Goal: Transaction & Acquisition: Purchase product/service

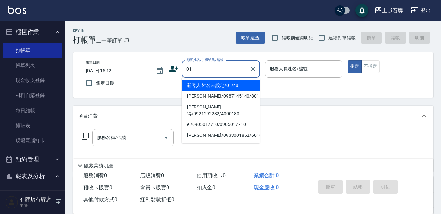
type input "01"
type input "6"
type input "新客人 姓名未設定/01/null"
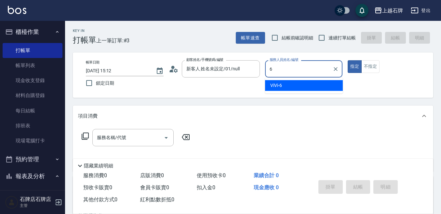
type input "6"
type button "true"
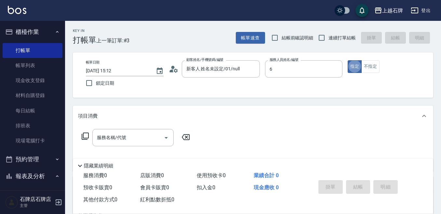
type input "ViVi-6"
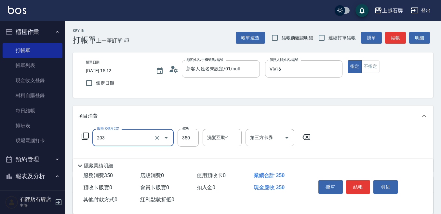
type input "B級洗+剪(203)"
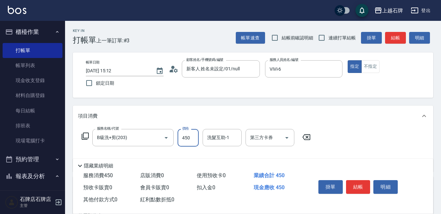
type input "450"
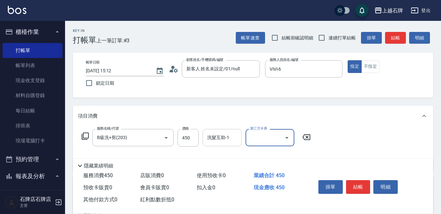
click at [226, 141] on input "洗髮互助-1" at bounding box center [221, 137] width 33 height 11
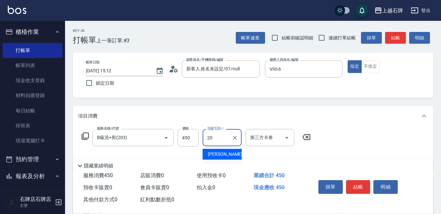
type input "[PERSON_NAME]-20"
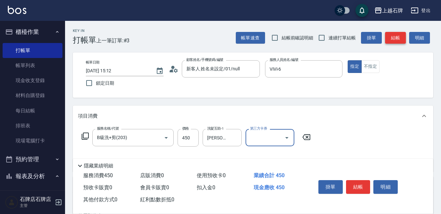
click at [390, 40] on button "結帳" at bounding box center [395, 38] width 21 height 12
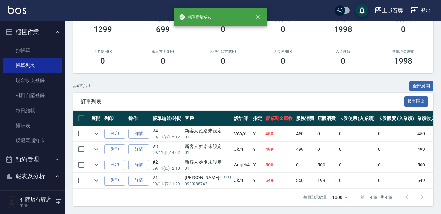
scroll to position [96, 0]
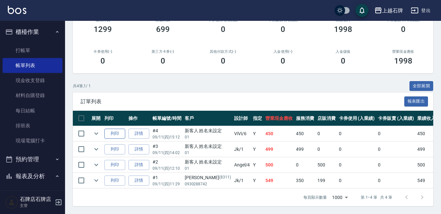
click at [113, 128] on button "列印" at bounding box center [114, 133] width 21 height 10
click at [36, 55] on link "打帳單" at bounding box center [33, 50] width 60 height 15
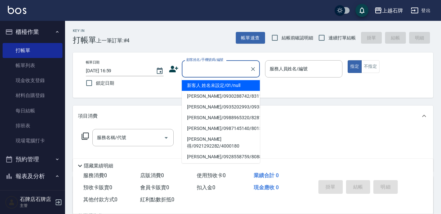
click at [198, 68] on input "顧客姓名/手機號碼/編號" at bounding box center [216, 68] width 62 height 11
click at [242, 87] on li "新客人 姓名未設定/01/null" at bounding box center [221, 85] width 78 height 11
type input "1"
type input "新客人 姓名未設定/01/null"
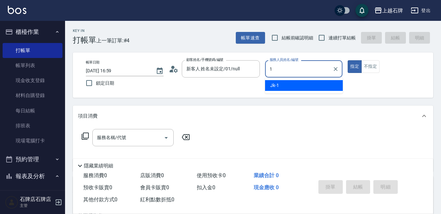
click at [288, 84] on div "Jk -1" at bounding box center [304, 85] width 78 height 11
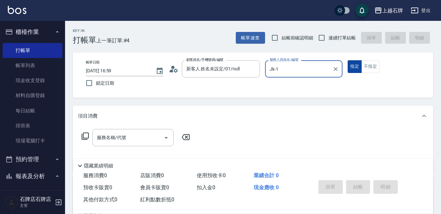
type input "Jk-1"
click at [357, 67] on button "指定" at bounding box center [354, 66] width 14 height 13
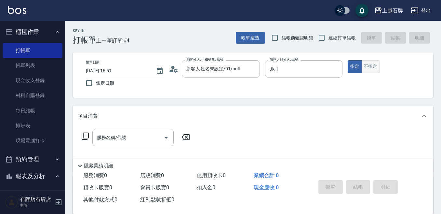
click at [369, 68] on button "不指定" at bounding box center [370, 66] width 18 height 13
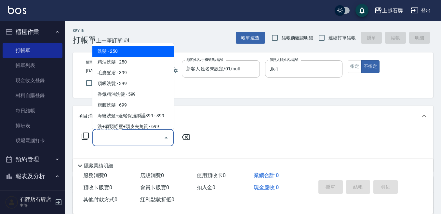
click at [116, 141] on input "服務名稱/代號" at bounding box center [128, 137] width 66 height 11
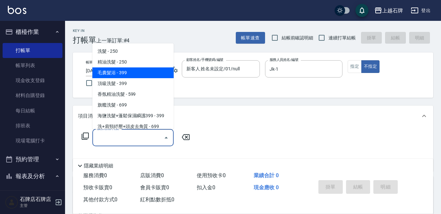
click at [143, 66] on span "精油洗髮 - 250" at bounding box center [132, 62] width 81 height 11
type input "精油洗髮(102)"
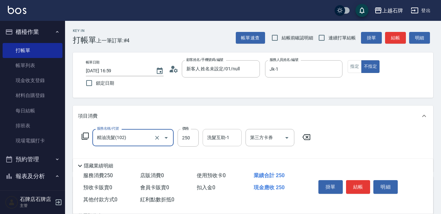
drag, startPoint x: 182, startPoint y: 135, endPoint x: 203, endPoint y: 135, distance: 20.8
click at [182, 135] on input "250" at bounding box center [187, 138] width 21 height 18
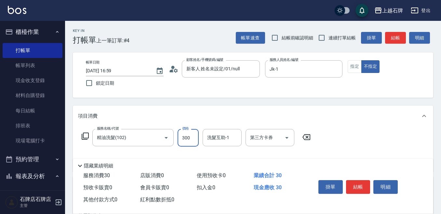
type input "300"
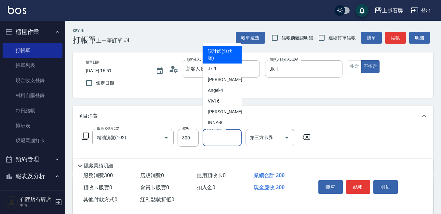
drag, startPoint x: 213, startPoint y: 136, endPoint x: 220, endPoint y: 150, distance: 15.7
click at [213, 137] on div "洗髮互助-1 洗髮互助-1" at bounding box center [221, 137] width 39 height 17
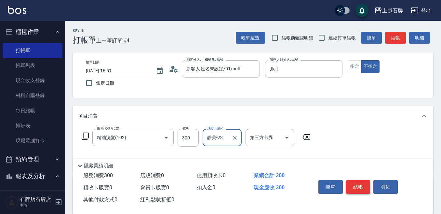
type input "靜美-23"
click at [356, 180] on button "結帳" at bounding box center [358, 187] width 24 height 14
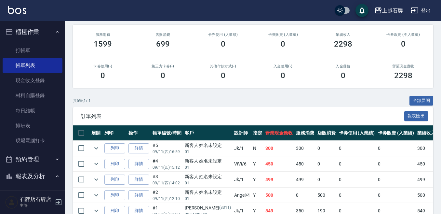
scroll to position [98, 0]
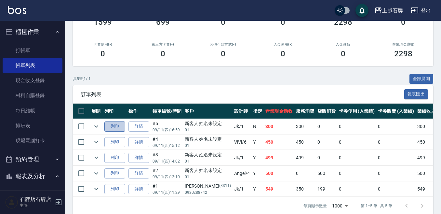
click at [121, 125] on button "列印" at bounding box center [114, 126] width 21 height 10
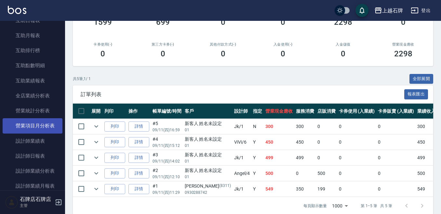
scroll to position [260, 0]
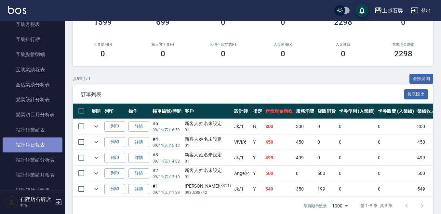
click at [43, 146] on link "設計師日報表" at bounding box center [33, 144] width 60 height 15
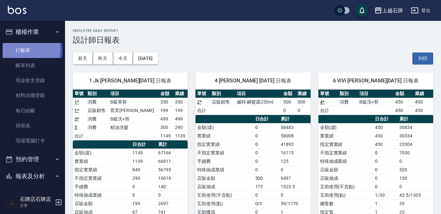
click at [7, 48] on link "打帳單" at bounding box center [33, 50] width 60 height 15
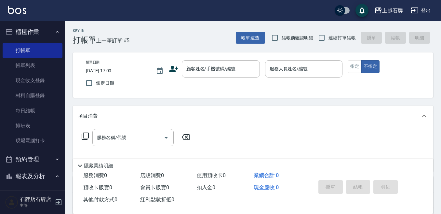
drag, startPoint x: 221, startPoint y: 37, endPoint x: 218, endPoint y: 36, distance: 3.4
click at [221, 37] on div "Key In 打帳單 上一筆訂單:#5 帳單速查 結帳前確認明細 連續打單結帳 掛單 結帳 明細" at bounding box center [249, 33] width 368 height 24
drag, startPoint x: 226, startPoint y: 67, endPoint x: 226, endPoint y: 77, distance: 10.1
click at [226, 71] on input "顧客姓名/手機號碼/編號" at bounding box center [216, 68] width 62 height 11
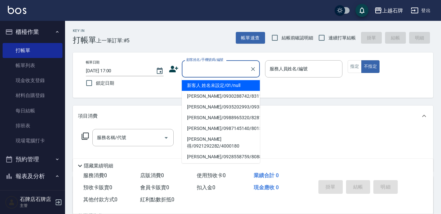
drag, startPoint x: 223, startPoint y: 85, endPoint x: 286, endPoint y: 71, distance: 64.9
click at [227, 86] on li "新客人 姓名未設定/01/null" at bounding box center [221, 85] width 78 height 11
type input "新客人 姓名未設定/01/null"
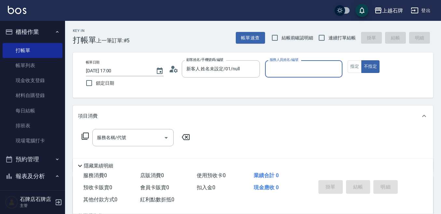
click at [306, 79] on body "上越石牌 登出 櫃檯作業 打帳單 帳單列表 現金收支登錄 材料自購登錄 每日結帳 排班表 現場電腦打卡 預約管理 預約管理 單日預約紀錄 單週預約紀錄 報表及…" at bounding box center [220, 158] width 441 height 317
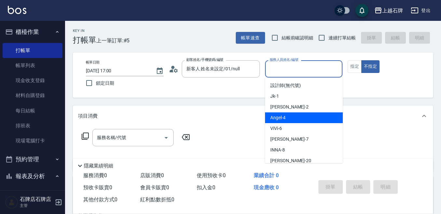
click at [316, 116] on div "[PERSON_NAME] -4" at bounding box center [304, 117] width 78 height 11
type input "[PERSON_NAME]-4"
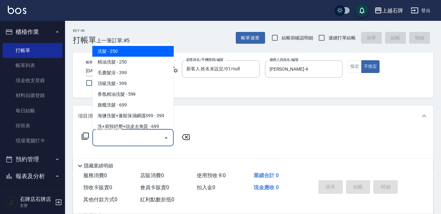
drag, startPoint x: 148, startPoint y: 138, endPoint x: 159, endPoint y: 136, distance: 11.4
click at [149, 138] on input "服務名稱/代號" at bounding box center [128, 137] width 66 height 11
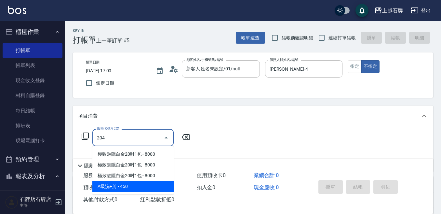
drag, startPoint x: 119, startPoint y: 185, endPoint x: 103, endPoint y: 171, distance: 21.2
click at [115, 183] on span "A級洗+剪 - 450" at bounding box center [132, 186] width 81 height 11
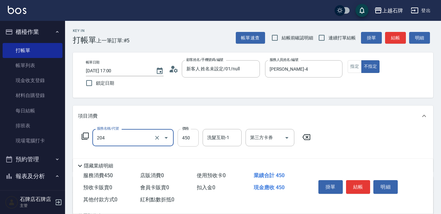
type input "A級洗+剪(204)"
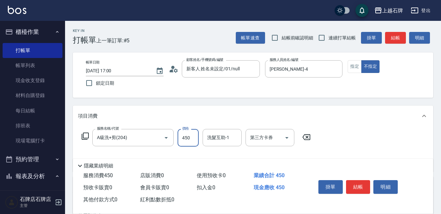
click at [187, 139] on input "450" at bounding box center [187, 138] width 21 height 18
type input "499"
click at [360, 182] on button "結帳" at bounding box center [358, 187] width 24 height 14
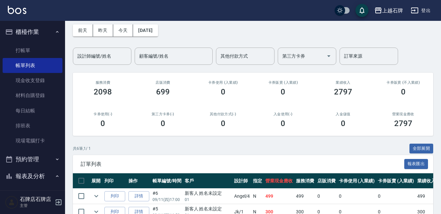
scroll to position [65, 0]
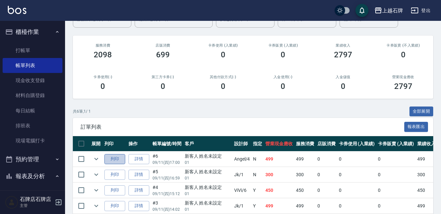
click at [113, 159] on button "列印" at bounding box center [114, 159] width 21 height 10
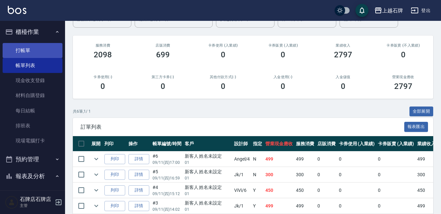
click at [56, 47] on link "打帳單" at bounding box center [33, 50] width 60 height 15
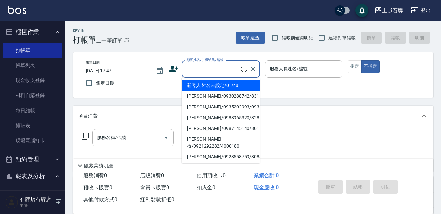
drag, startPoint x: 213, startPoint y: 68, endPoint x: 239, endPoint y: 77, distance: 27.0
click at [214, 68] on input "顧客姓名/手機號碼/編號" at bounding box center [213, 68] width 56 height 11
drag, startPoint x: 234, startPoint y: 85, endPoint x: 288, endPoint y: 71, distance: 55.4
click at [235, 85] on li "新客人 姓名未設定/01/null" at bounding box center [221, 85] width 78 height 11
type input "新客人 姓名未設定/01/null"
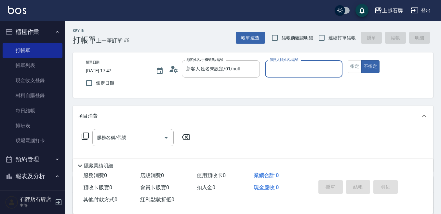
click at [285, 67] on input "服務人員姓名/編號" at bounding box center [304, 68] width 72 height 11
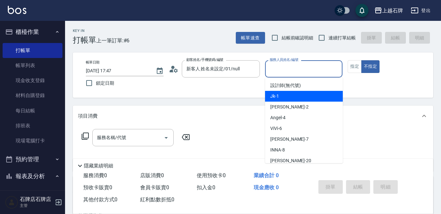
click at [305, 92] on div "Jk -1" at bounding box center [304, 96] width 78 height 11
type input "Jk-1"
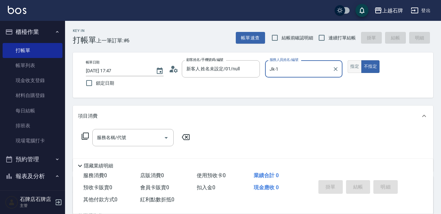
click at [353, 60] on button "指定" at bounding box center [354, 66] width 14 height 13
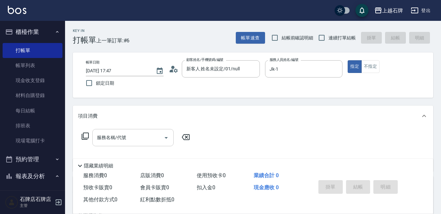
click at [147, 132] on input "服務名稱/代號" at bounding box center [128, 137] width 66 height 11
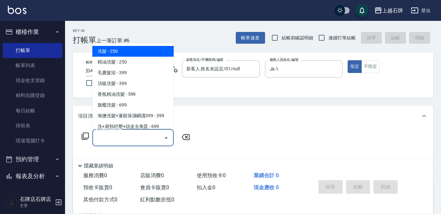
click at [128, 51] on span "洗髮 - 250" at bounding box center [132, 51] width 81 height 11
type input "洗髮(101)"
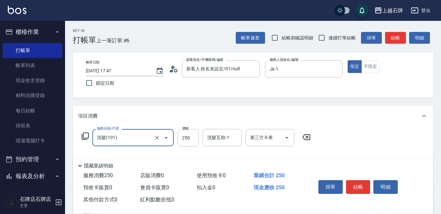
drag, startPoint x: 190, startPoint y: 150, endPoint x: 188, endPoint y: 148, distance: 3.9
click at [189, 150] on div "服務名稱/代號 洗髮(101) 服務名稱/代號 價格 250 價格 洗髮互助-1 洗髮互助-1 第三方卡券 第三方卡券" at bounding box center [196, 147] width 236 height 37
click at [187, 140] on input "250" at bounding box center [187, 138] width 21 height 18
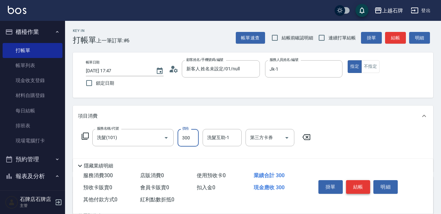
type input "300"
click at [357, 181] on button "結帳" at bounding box center [358, 187] width 24 height 14
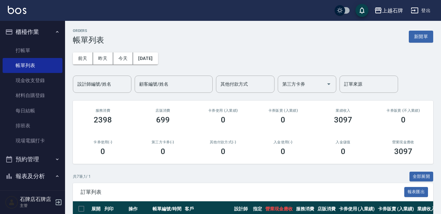
scroll to position [130, 0]
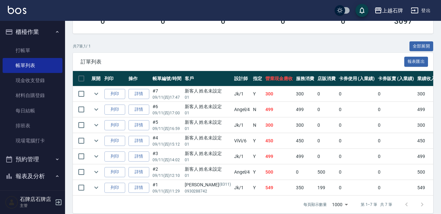
click at [107, 87] on td "列印" at bounding box center [115, 93] width 24 height 15
click at [109, 90] on button "列印" at bounding box center [114, 94] width 21 height 10
click at [51, 45] on link "打帳單" at bounding box center [33, 50] width 60 height 15
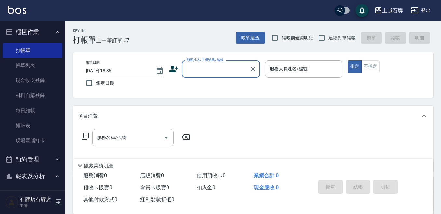
click at [184, 73] on div "顧客姓名/手機號碼/編號" at bounding box center [221, 68] width 78 height 17
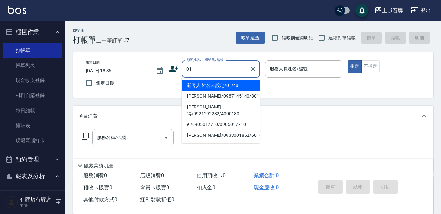
type input "新客人 姓名未設定/01/null"
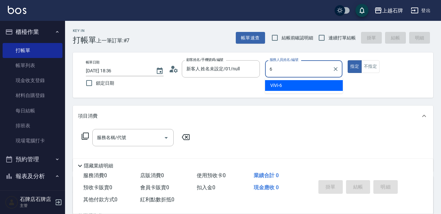
type input "ViVi-6"
type button "true"
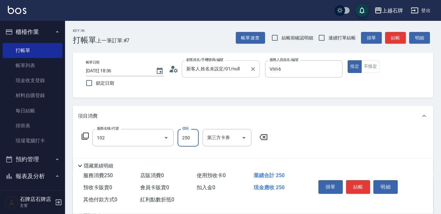
type input "精油洗髮(102)"
type input "300"
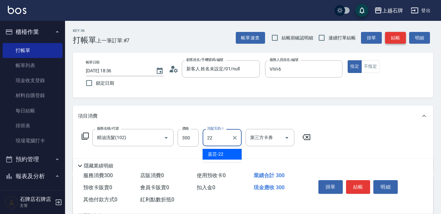
type input "22"
click at [393, 40] on button "結帳" at bounding box center [395, 38] width 21 height 12
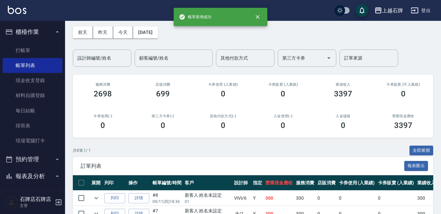
scroll to position [65, 0]
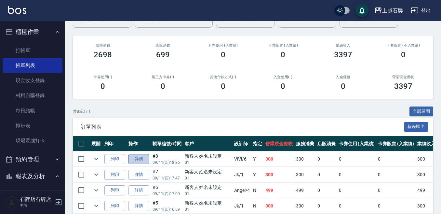
click at [143, 162] on link "詳情" at bounding box center [138, 159] width 21 height 10
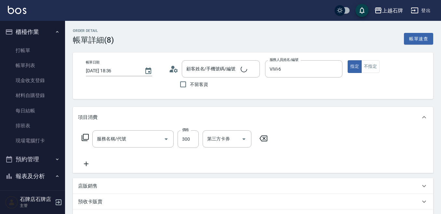
type input "ViVi-6"
type input "精油洗髮(102)"
type input "新客人 姓名未設定/01/null"
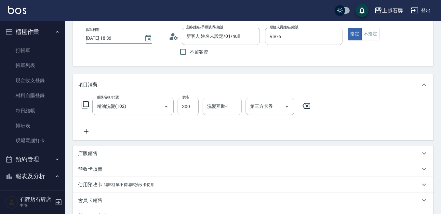
click at [224, 114] on div "洗髮互助-1" at bounding box center [221, 106] width 39 height 17
type input "嘉芸-22"
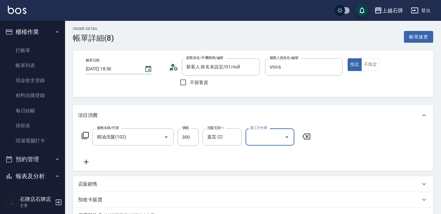
scroll to position [128, 0]
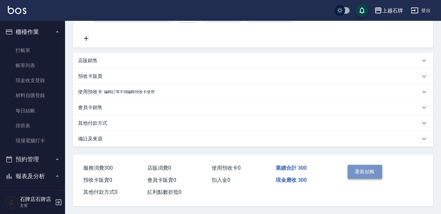
click at [359, 169] on button "重新結帳" at bounding box center [364, 171] width 34 height 14
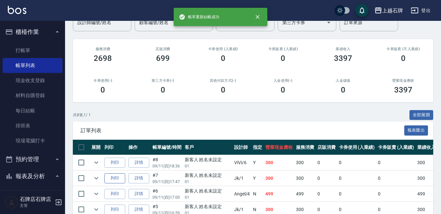
scroll to position [65, 0]
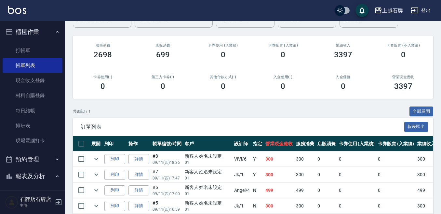
click at [103, 159] on td "列印" at bounding box center [115, 158] width 24 height 15
click at [107, 159] on button "列印" at bounding box center [114, 159] width 21 height 10
click at [32, 50] on link "打帳單" at bounding box center [33, 50] width 60 height 15
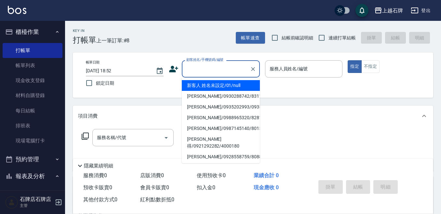
click at [216, 71] on input "顧客姓名/手機號碼/編號" at bounding box center [216, 68] width 62 height 11
click at [216, 84] on li "新客人 姓名未設定/01/null" at bounding box center [221, 85] width 78 height 11
type input "新客人 姓名未設定/01/null"
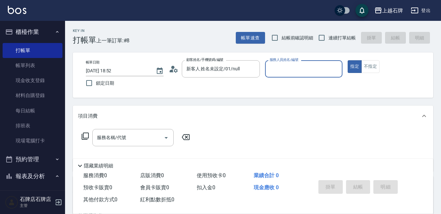
click at [302, 69] on input "服務人員姓名/編號" at bounding box center [304, 68] width 72 height 11
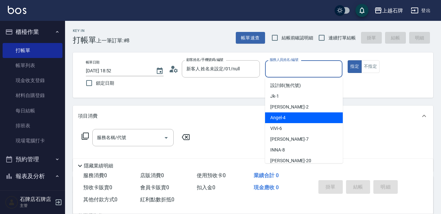
drag, startPoint x: 298, startPoint y: 118, endPoint x: 170, endPoint y: 141, distance: 130.1
click at [298, 117] on div "[PERSON_NAME] -4" at bounding box center [304, 117] width 78 height 11
type input "[PERSON_NAME]-4"
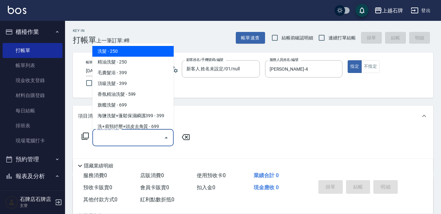
click at [149, 136] on input "服務名稱/代號" at bounding box center [128, 137] width 66 height 11
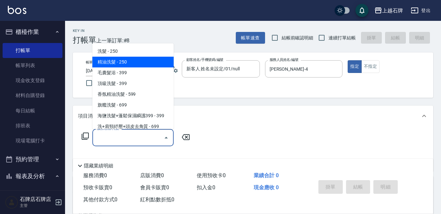
click at [148, 61] on span "精油洗髮 - 250" at bounding box center [132, 62] width 81 height 11
type input "精油洗髮(102)"
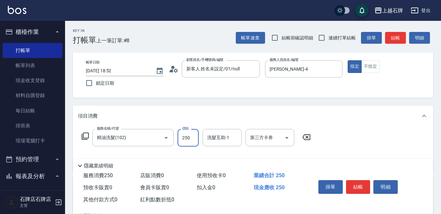
click at [188, 137] on input "250" at bounding box center [187, 138] width 21 height 18
type input "400"
click at [221, 139] on input "洗髮互助-1" at bounding box center [221, 137] width 33 height 11
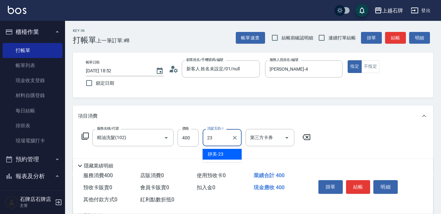
drag, startPoint x: 220, startPoint y: 150, endPoint x: 224, endPoint y: 150, distance: 4.0
click at [221, 150] on div "靜美 -23" at bounding box center [221, 154] width 39 height 11
type input "靜美-23"
click at [368, 65] on button "不指定" at bounding box center [370, 66] width 18 height 13
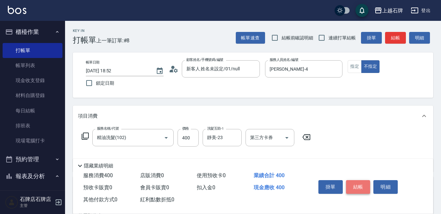
click at [364, 180] on button "結帳" at bounding box center [358, 187] width 24 height 14
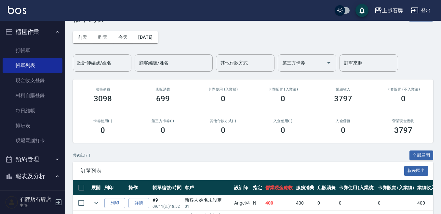
scroll to position [33, 0]
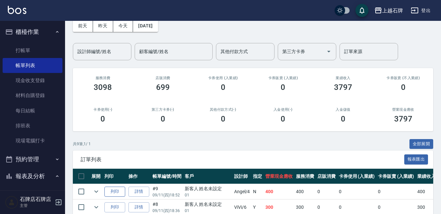
click at [113, 191] on button "列印" at bounding box center [114, 191] width 21 height 10
click at [36, 53] on link "打帳單" at bounding box center [33, 50] width 60 height 15
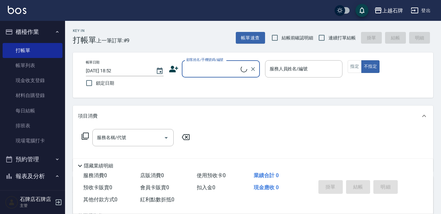
click at [193, 67] on input "顧客姓名/手機號碼/編號" at bounding box center [213, 68] width 56 height 11
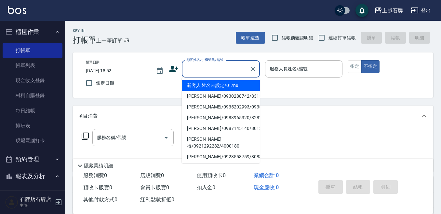
drag, startPoint x: 206, startPoint y: 84, endPoint x: 319, endPoint y: 46, distance: 118.2
click at [209, 84] on li "新客人 姓名未設定/01/null" at bounding box center [221, 85] width 78 height 11
type input "新客人 姓名未設定/01/null"
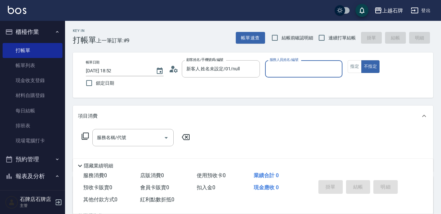
click at [309, 67] on input "服務人員姓名/編號" at bounding box center [304, 68] width 72 height 11
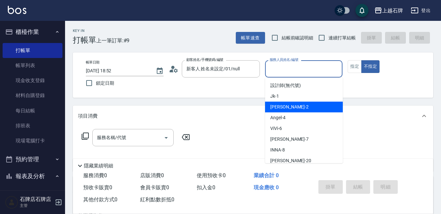
click at [294, 111] on div "[PERSON_NAME] -2" at bounding box center [304, 106] width 78 height 11
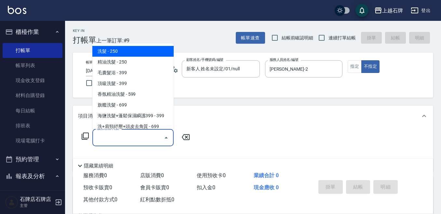
click at [141, 139] on input "服務名稱/代號" at bounding box center [128, 137] width 66 height 11
click at [298, 73] on input "[PERSON_NAME]-2" at bounding box center [299, 68] width 62 height 11
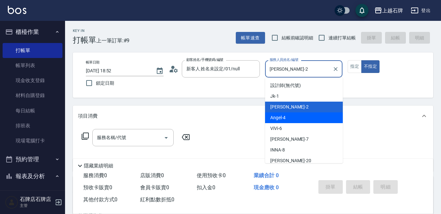
click at [281, 119] on span "[PERSON_NAME] -4" at bounding box center [277, 117] width 15 height 7
type input "[PERSON_NAME]-4"
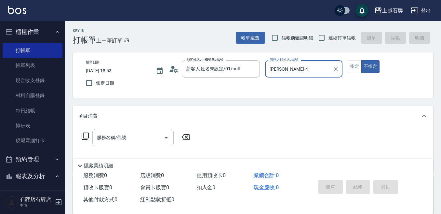
click at [149, 137] on input "服務名稱/代號" at bounding box center [128, 137] width 66 height 11
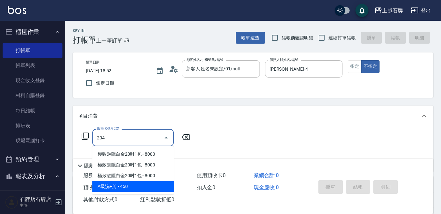
click at [161, 182] on span "A級洗+剪 - 450" at bounding box center [132, 186] width 81 height 11
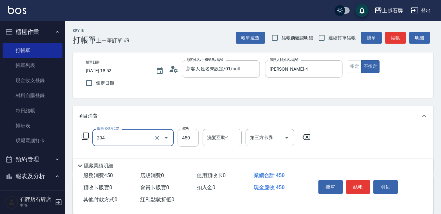
type input "A級洗+剪(204)"
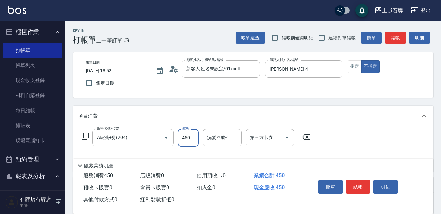
click at [187, 140] on input "450" at bounding box center [187, 138] width 21 height 18
type input "499"
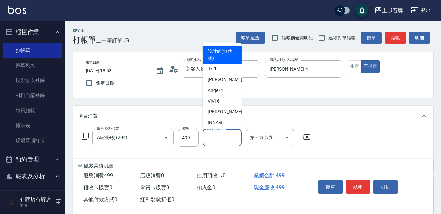
click at [213, 140] on input "洗髮互助-1" at bounding box center [221, 137] width 33 height 11
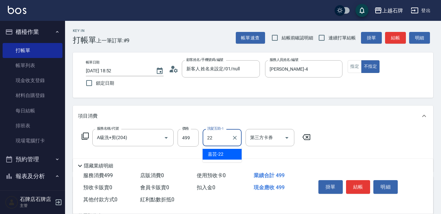
click at [230, 150] on div "嘉芸 -22" at bounding box center [221, 154] width 39 height 11
type input "嘉芸-22"
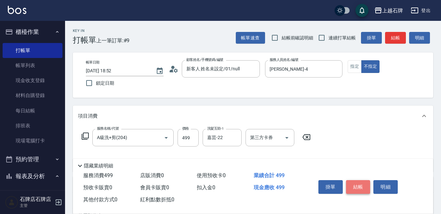
click at [362, 180] on button "結帳" at bounding box center [358, 187] width 24 height 14
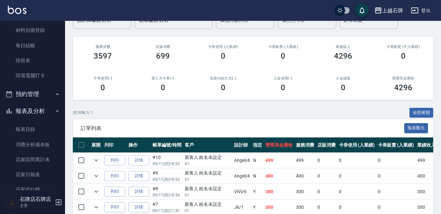
scroll to position [65, 0]
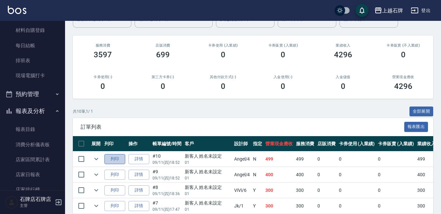
click at [113, 161] on button "列印" at bounding box center [114, 159] width 21 height 10
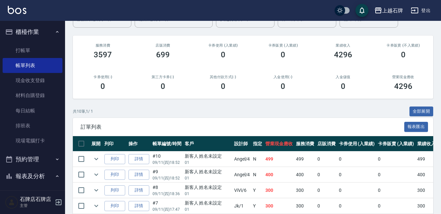
scroll to position [0, 0]
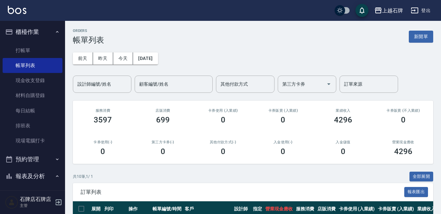
click at [36, 36] on button "櫃檯作業" at bounding box center [33, 31] width 60 height 17
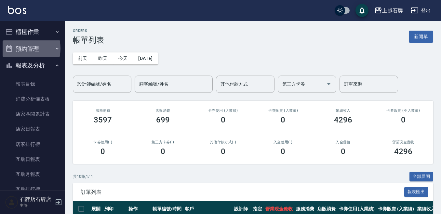
click at [20, 54] on button "預約管理" at bounding box center [33, 48] width 60 height 17
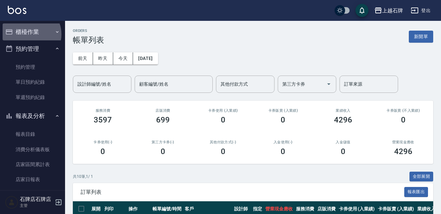
click at [29, 34] on button "櫃檯作業" at bounding box center [33, 31] width 60 height 17
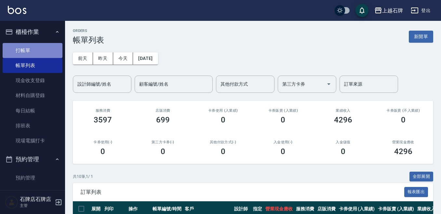
click at [46, 49] on link "打帳單" at bounding box center [33, 50] width 60 height 15
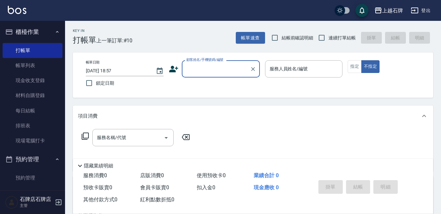
click at [218, 47] on div "Key In 打帳單 上一筆訂單:#10 帳單速查 結帳前確認明細 連續打單結帳 掛單 結帳 明細 帳單日期 [DATE] 18:57 鎖定日期 顧客姓名/手…" at bounding box center [253, 169] width 376 height 296
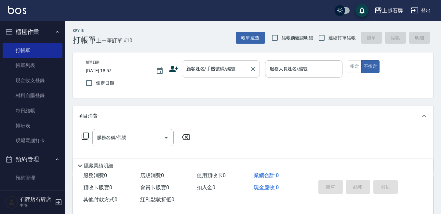
click at [224, 63] on div "顧客姓名/手機號碼/編號" at bounding box center [221, 68] width 78 height 17
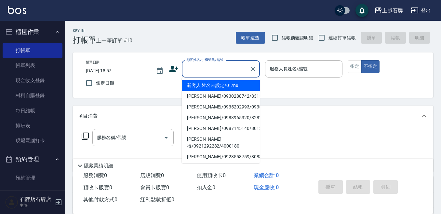
click at [247, 87] on li "新客人 姓名未設定/01/null" at bounding box center [221, 85] width 78 height 11
type input "新客人 姓名未設定/01/null"
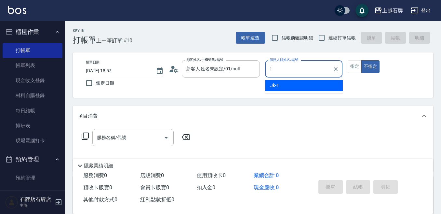
click at [308, 84] on div "Jk -1" at bounding box center [304, 85] width 78 height 11
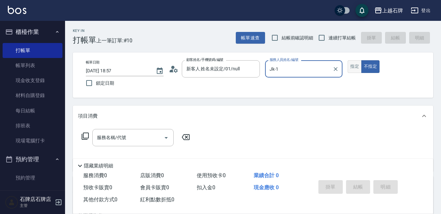
type input "Jk-1"
click at [356, 67] on button "指定" at bounding box center [354, 66] width 14 height 13
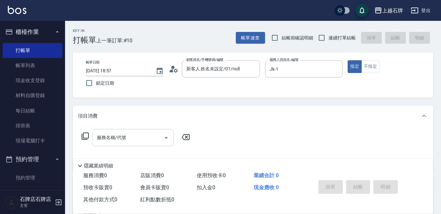
click at [123, 136] on div "服務名稱/代號 服務名稱/代號" at bounding box center [132, 137] width 81 height 17
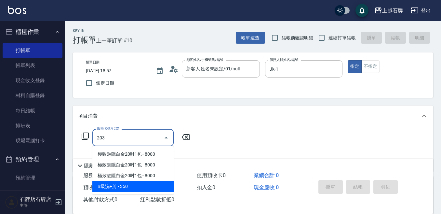
drag, startPoint x: 135, startPoint y: 191, endPoint x: 153, endPoint y: 175, distance: 23.7
click at [136, 190] on span "B級洗+剪 - 350" at bounding box center [132, 186] width 81 height 11
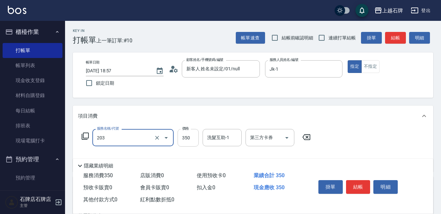
type input "B級洗+剪(203)"
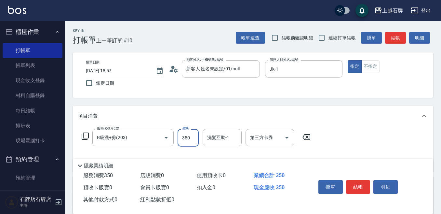
click at [192, 131] on input "350" at bounding box center [187, 138] width 21 height 18
type input "500"
click at [229, 134] on input "洗髮互助-1" at bounding box center [221, 137] width 33 height 11
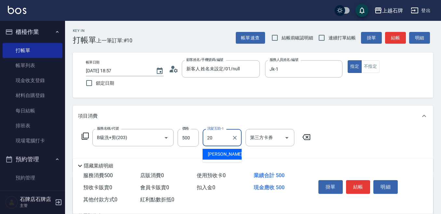
click at [228, 160] on ul "[PERSON_NAME] -20" at bounding box center [221, 154] width 39 height 16
drag, startPoint x: 229, startPoint y: 154, endPoint x: 242, endPoint y: 141, distance: 19.3
click at [228, 154] on div "[PERSON_NAME] -20" at bounding box center [221, 154] width 39 height 11
type input "[PERSON_NAME]-20"
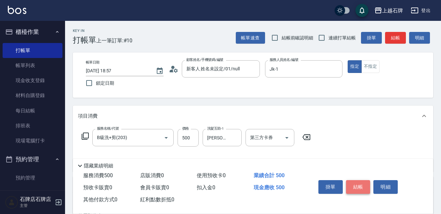
click at [364, 183] on button "結帳" at bounding box center [358, 187] width 24 height 14
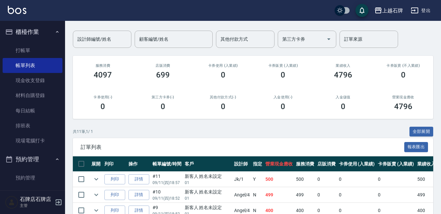
scroll to position [65, 0]
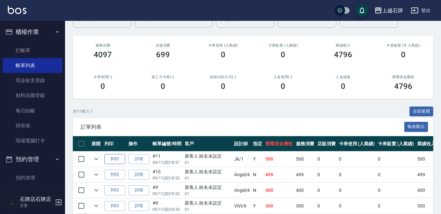
click at [119, 160] on button "列印" at bounding box center [114, 159] width 21 height 10
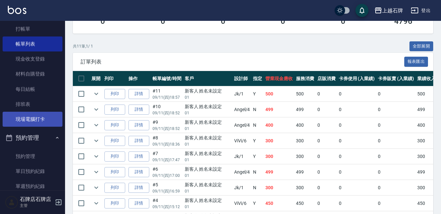
scroll to position [33, 0]
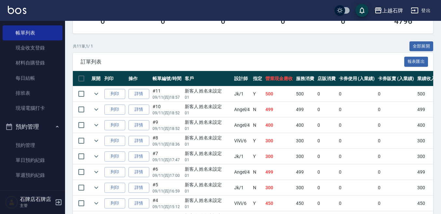
click at [45, 123] on button "預約管理" at bounding box center [33, 126] width 60 height 17
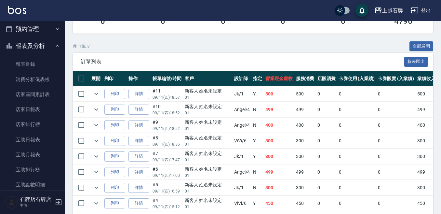
click at [41, 48] on button "報表及分析" at bounding box center [33, 45] width 60 height 17
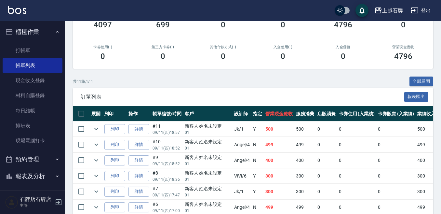
scroll to position [33, 0]
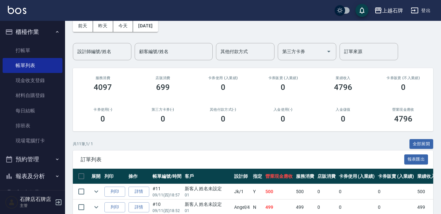
click at [0, 46] on nav "櫃檯作業 打帳單 帳單列表 現金收支登錄 材料自購登錄 每日結帳 排班表 現場電腦打卡 預約管理 預約管理 單日預約紀錄 單週預約紀錄 報表及分析 報表目錄 …" at bounding box center [32, 105] width 65 height 169
click at [13, 46] on link "打帳單" at bounding box center [33, 50] width 60 height 15
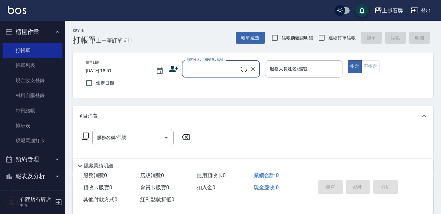
drag, startPoint x: 216, startPoint y: 38, endPoint x: 207, endPoint y: 37, distance: 9.2
click at [216, 38] on div "Key In 打帳單 上一筆訂單:#11 帳單速查 結帳前確認明細 連續打單結帳 掛單 結帳 明細" at bounding box center [249, 33] width 368 height 24
